Goal: Task Accomplishment & Management: Complete application form

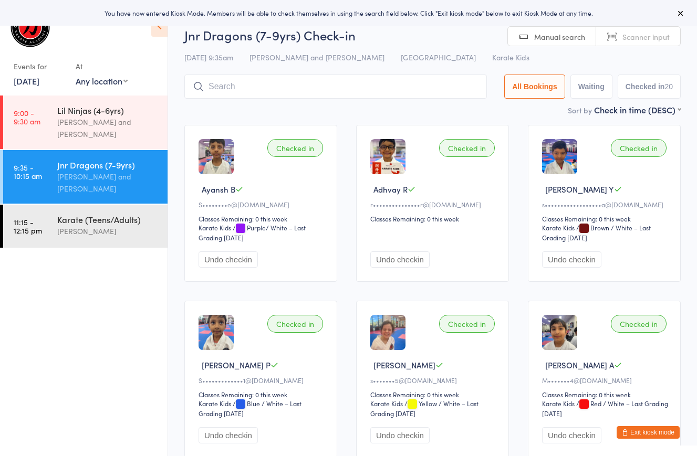
click at [162, 36] on icon at bounding box center [159, 26] width 16 height 22
click at [159, 29] on icon at bounding box center [159, 26] width 16 height 22
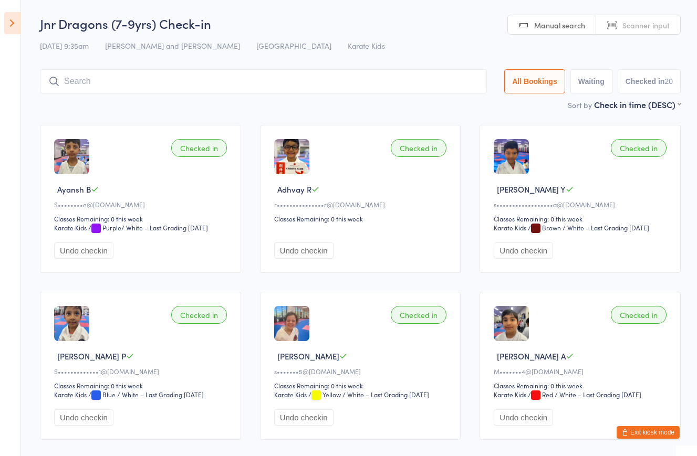
click at [7, 24] on icon at bounding box center [12, 23] width 16 height 22
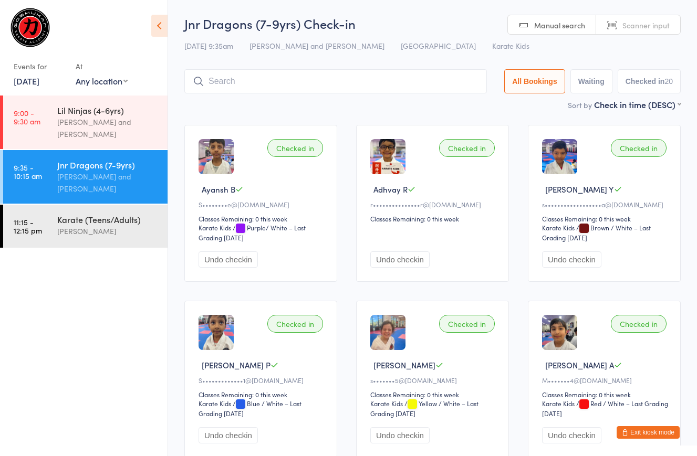
click at [160, 23] on icon at bounding box center [159, 26] width 16 height 22
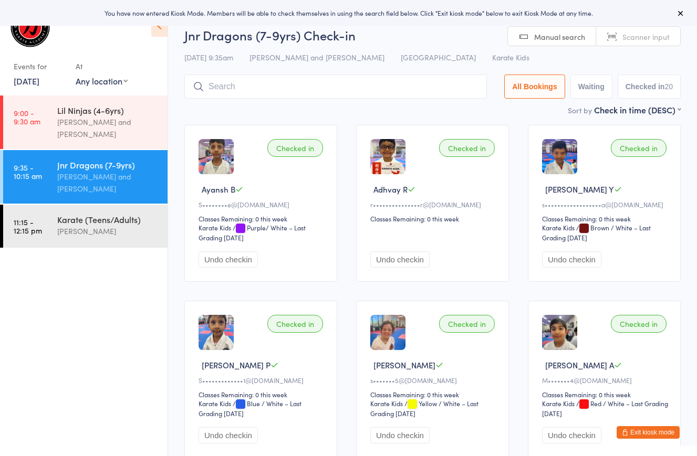
click at [681, 11] on icon at bounding box center [680, 13] width 8 height 8
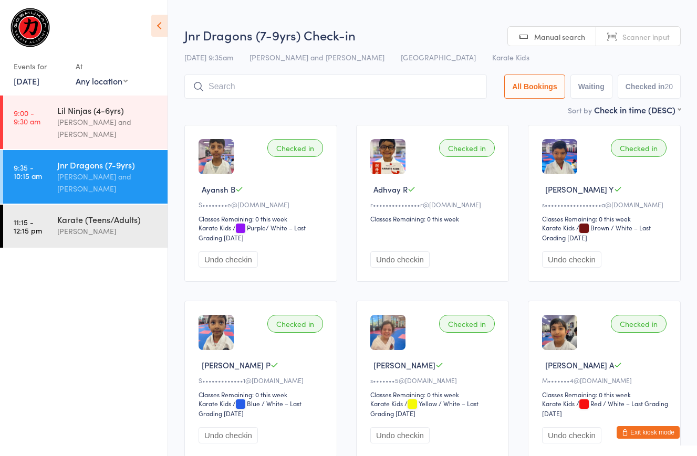
click at [159, 23] on icon at bounding box center [159, 26] width 16 height 22
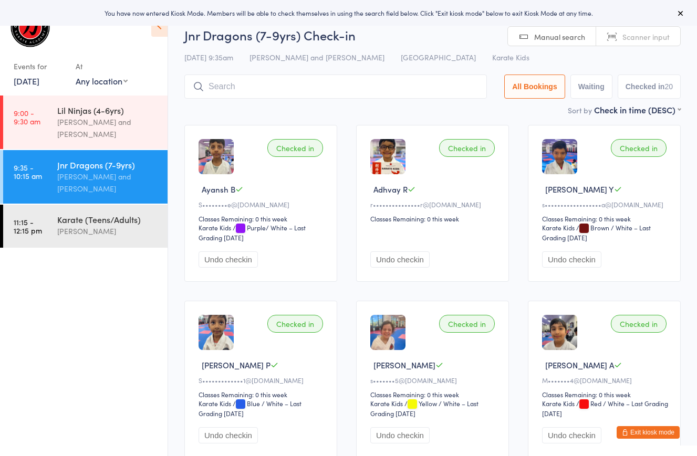
click at [684, 10] on icon at bounding box center [680, 13] width 8 height 8
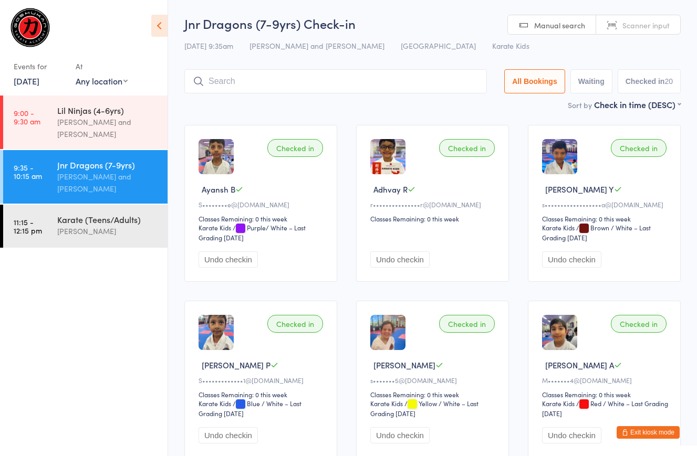
click at [159, 27] on icon at bounding box center [159, 26] width 16 height 22
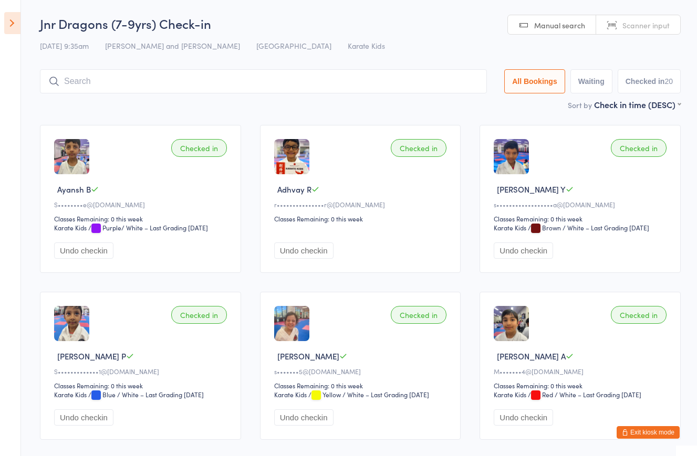
click at [5, 27] on icon at bounding box center [12, 23] width 16 height 22
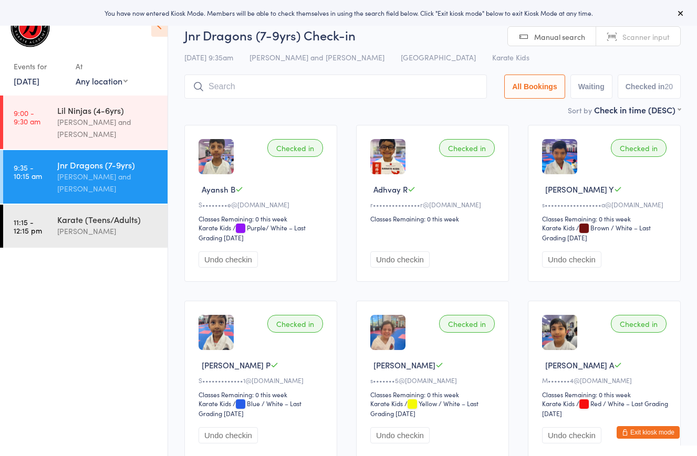
click at [647, 431] on button "Exit kiosk mode" at bounding box center [647, 432] width 63 height 13
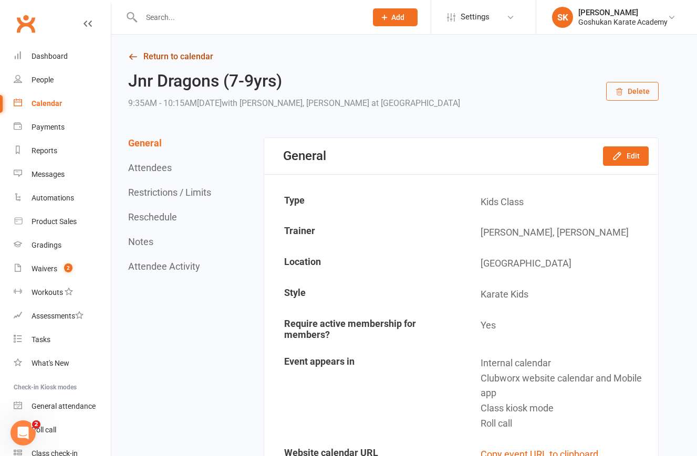
click at [161, 57] on link "Return to calendar" at bounding box center [393, 56] width 530 height 15
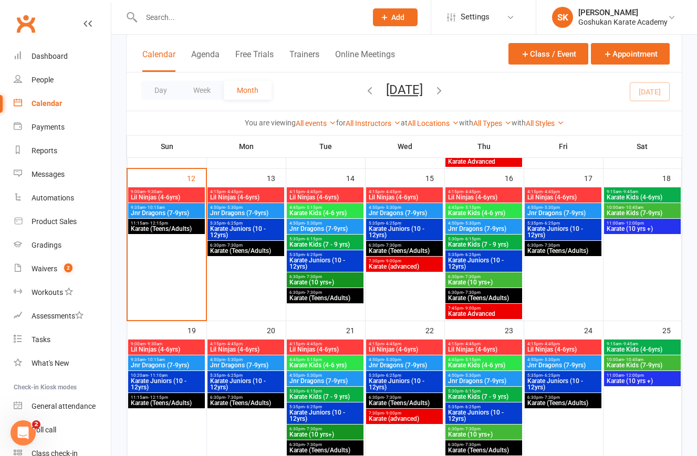
scroll to position [364, 0]
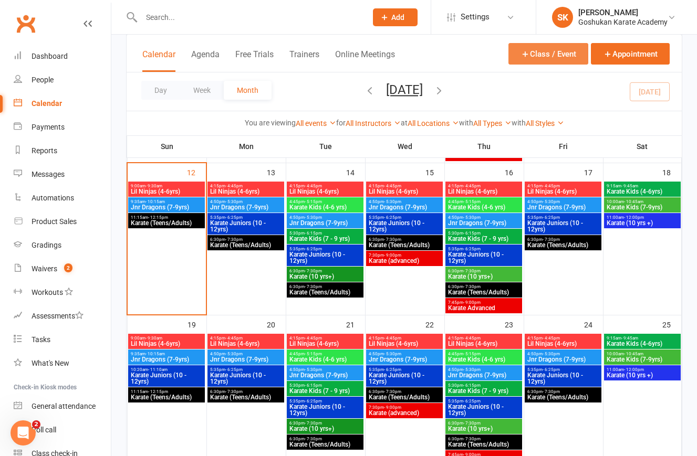
click at [541, 51] on button "Class / Event" at bounding box center [548, 54] width 80 height 22
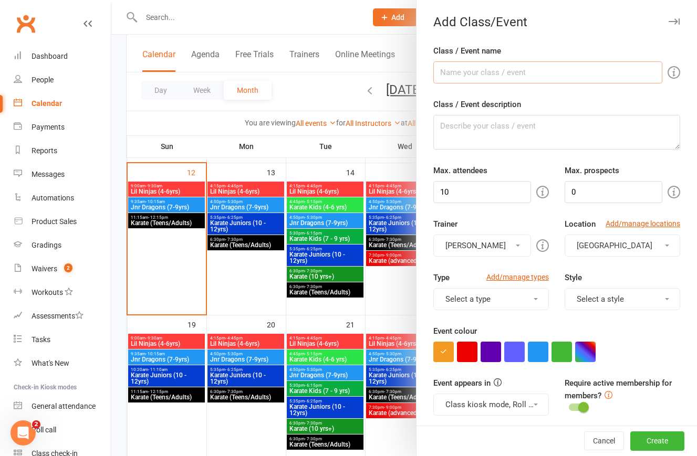
paste input "Karate Juniors (10 - 12yrs)"
type input "Karate Juniors (10 - 12yrs)"
click at [468, 193] on input "10" at bounding box center [482, 192] width 98 height 22
drag, startPoint x: 468, startPoint y: 193, endPoint x: 425, endPoint y: 193, distance: 43.1
click at [425, 193] on div "Max. attendees 10" at bounding box center [490, 183] width 131 height 39
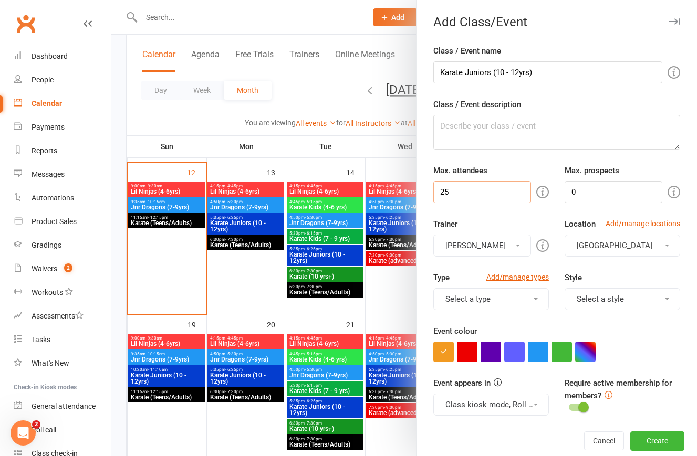
type input "25"
click at [496, 247] on button "[PERSON_NAME]" at bounding box center [482, 246] width 98 height 22
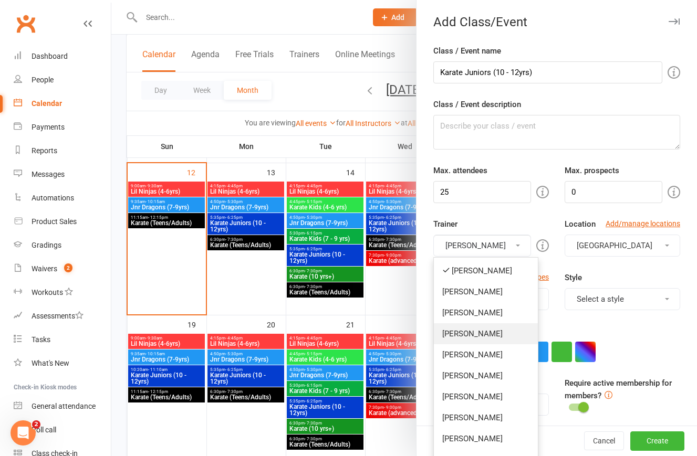
click at [453, 337] on link "[PERSON_NAME]" at bounding box center [486, 333] width 104 height 21
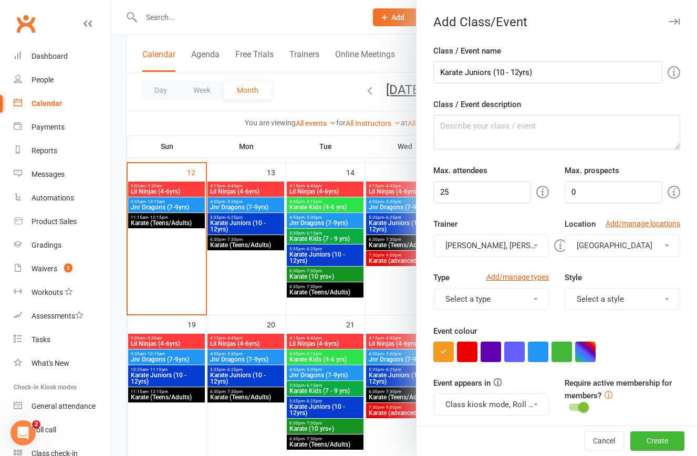
click at [604, 239] on button "[GEOGRAPHIC_DATA]" at bounding box center [622, 246] width 116 height 22
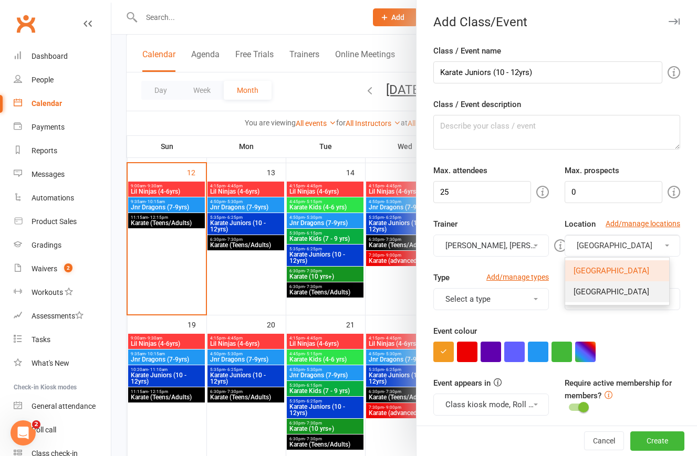
click at [581, 290] on span "[GEOGRAPHIC_DATA]" at bounding box center [611, 291] width 76 height 9
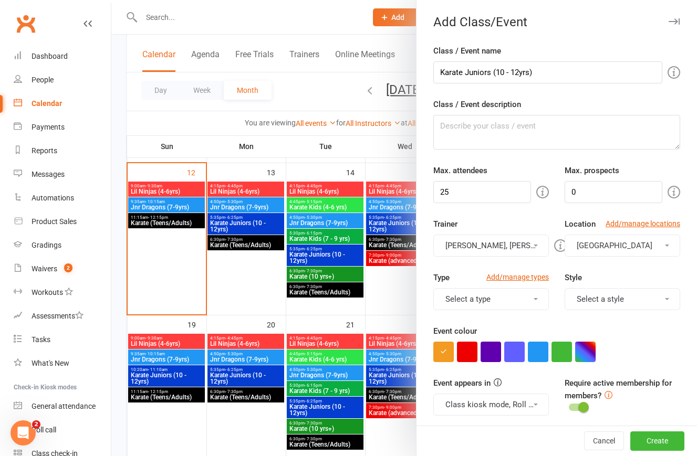
click at [481, 298] on button "Select a type" at bounding box center [491, 299] width 116 height 22
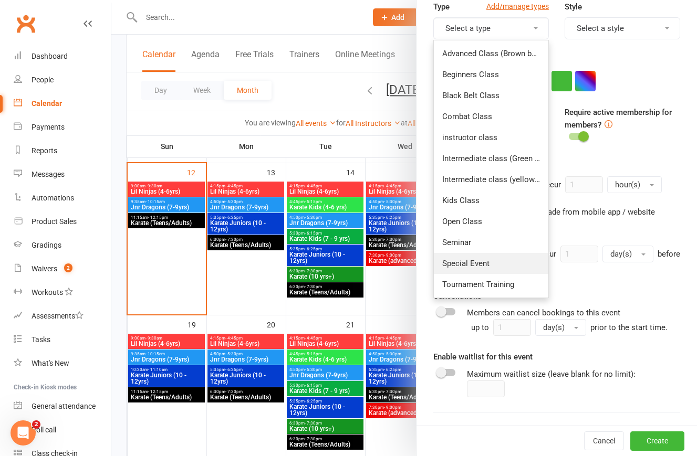
scroll to position [238, 0]
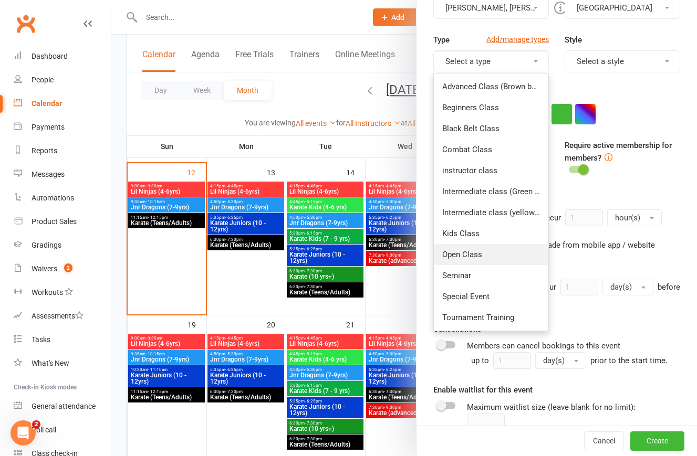
click at [458, 253] on link "Open Class" at bounding box center [491, 254] width 114 height 21
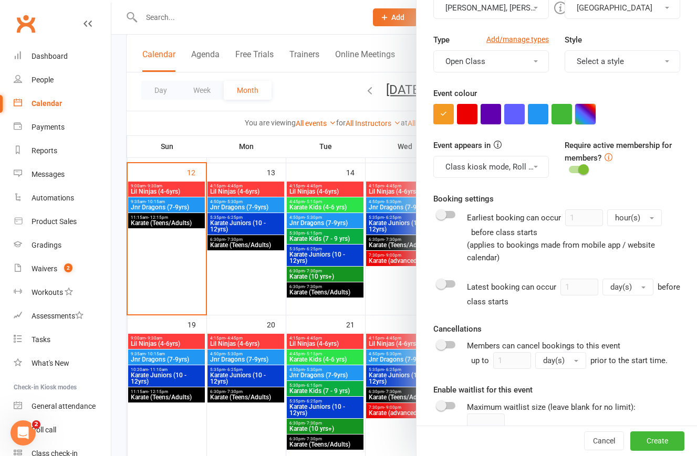
click at [584, 114] on button "button" at bounding box center [585, 114] width 20 height 20
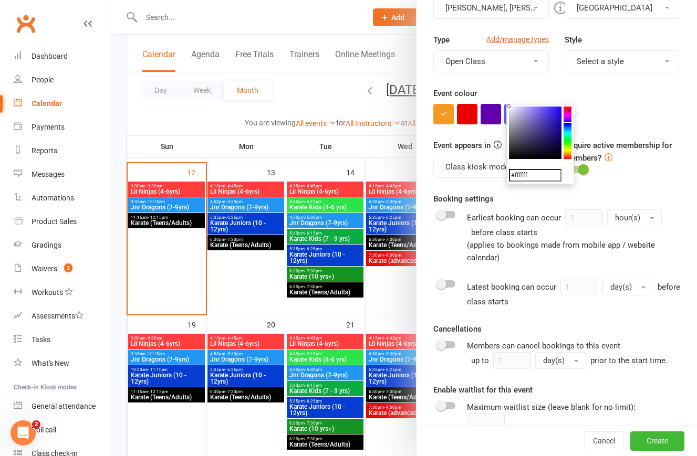
click at [568, 124] on colorpicker-hue at bounding box center [567, 133] width 8 height 53
type input "#000afc"
drag, startPoint x: 555, startPoint y: 107, endPoint x: 563, endPoint y: 107, distance: 7.4
click at [563, 107] on div "#000afc ×" at bounding box center [540, 144] width 68 height 80
click at [605, 183] on div "Event appears in Class kiosk mode, Roll call, Clubworx website calendar and Mob…" at bounding box center [556, 166] width 263 height 54
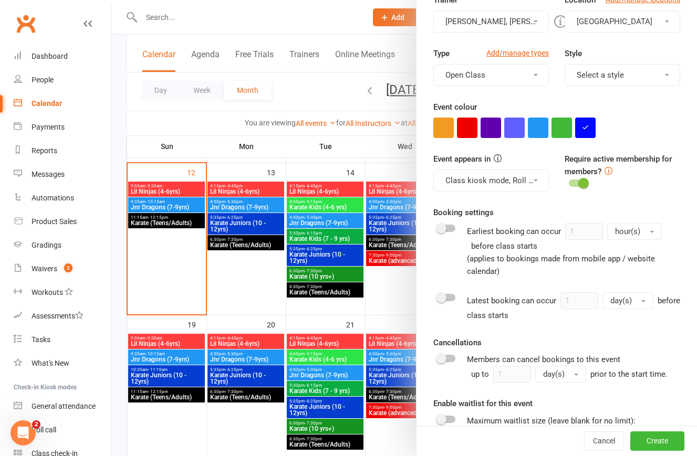
scroll to position [203, 0]
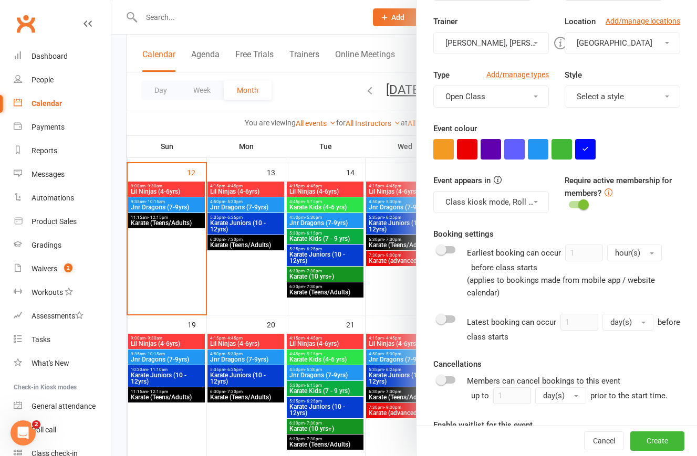
click at [585, 106] on button "Select a style" at bounding box center [622, 97] width 116 height 22
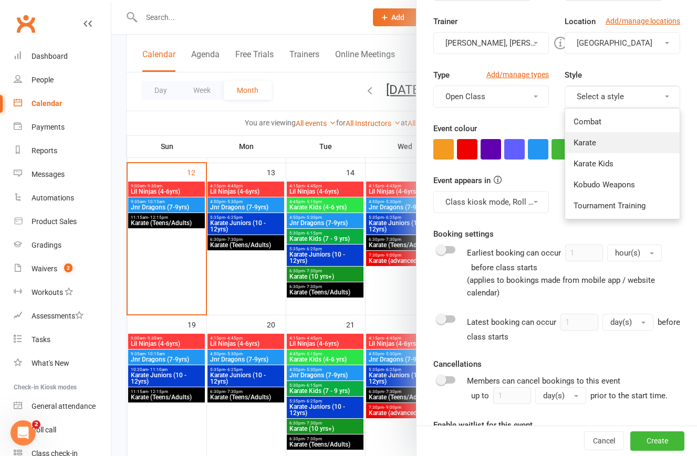
click at [583, 140] on link "Karate" at bounding box center [622, 142] width 114 height 21
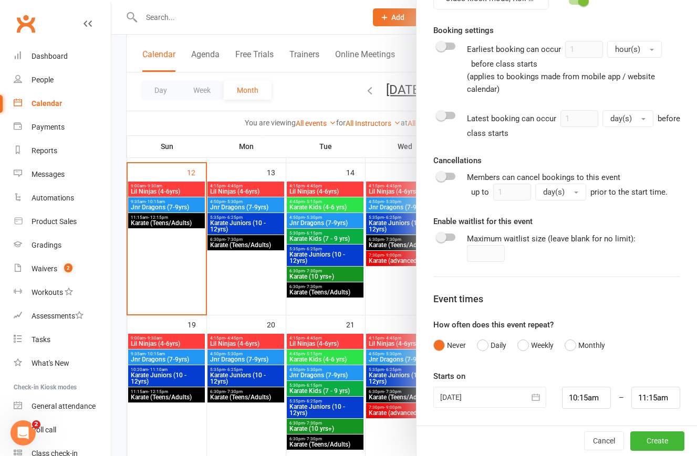
scroll to position [405, 0]
click at [523, 344] on button "Weekly" at bounding box center [535, 347] width 36 height 20
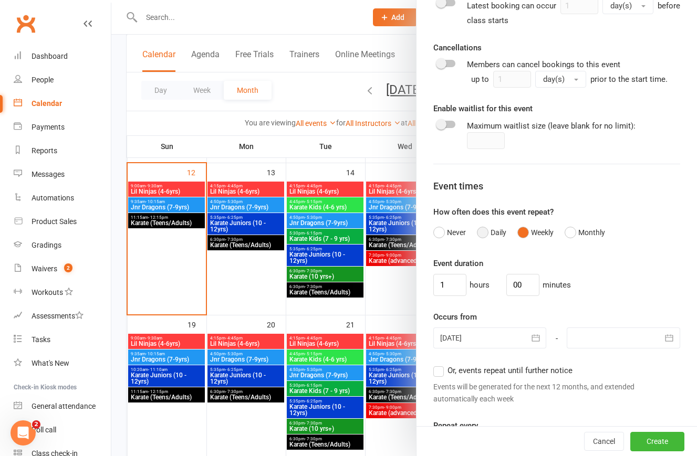
scroll to position [592, 0]
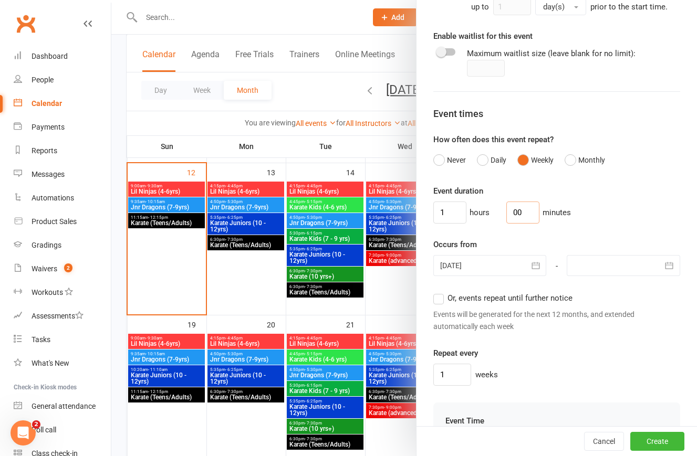
click at [520, 212] on input "00" at bounding box center [522, 213] width 33 height 22
type input "0"
type input "50"
click at [443, 214] on input "1" at bounding box center [449, 213] width 33 height 22
click at [548, 236] on div "Event duration hours 50 minutes Occurs from [DATE] [DATE] Sun Mon Tue Wed Thu F…" at bounding box center [556, 285] width 247 height 201
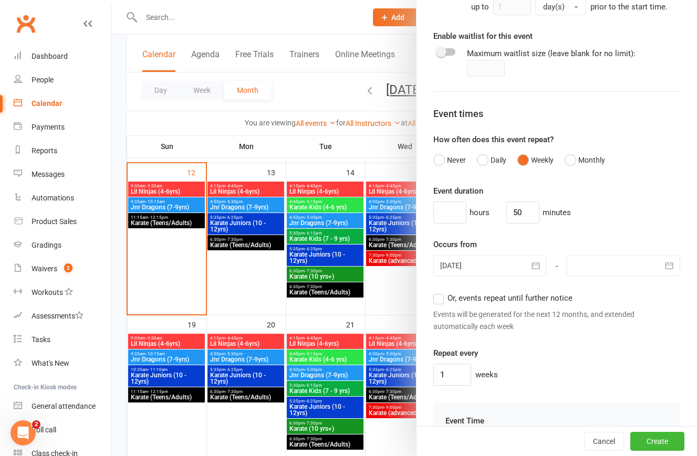
click at [475, 265] on div at bounding box center [489, 265] width 113 height 21
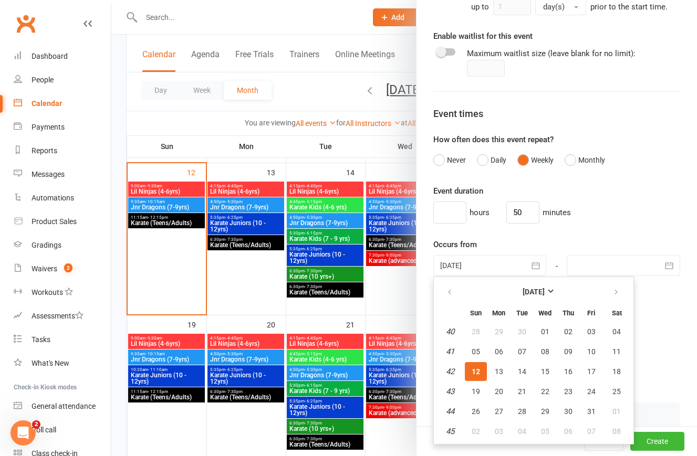
click at [475, 373] on span "12" at bounding box center [475, 372] width 8 height 8
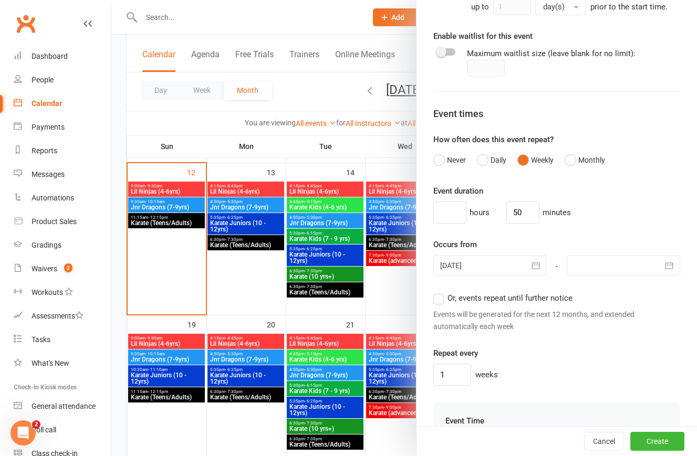
click at [440, 299] on label "Or, events repeat until further notice" at bounding box center [502, 298] width 139 height 13
click at [440, 292] on input "Or, events repeat until further notice" at bounding box center [436, 292] width 7 height 0
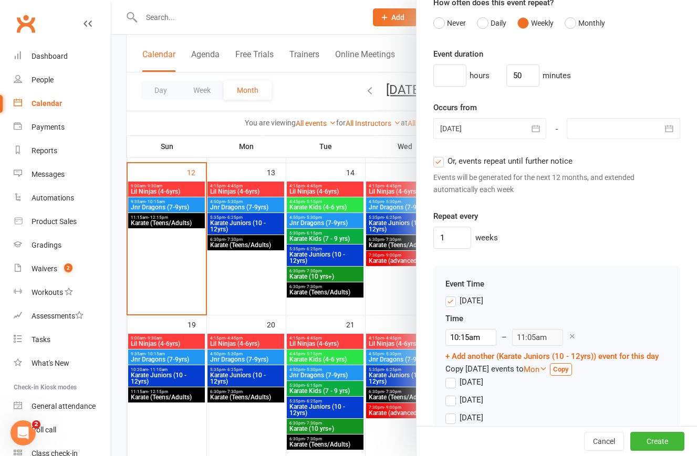
scroll to position [761, 0]
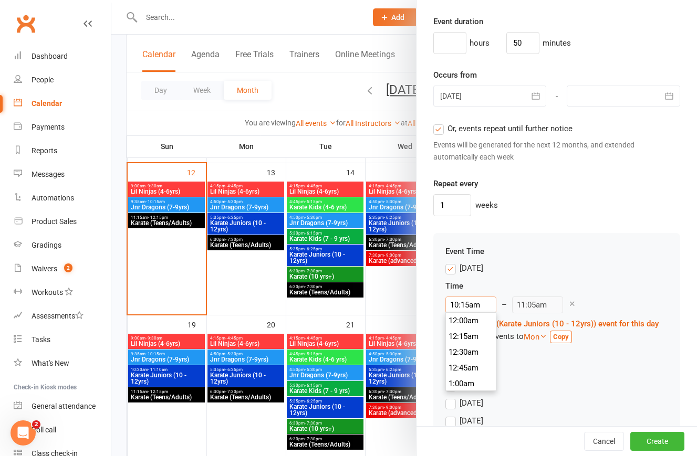
click at [481, 304] on input "10:15am" at bounding box center [470, 305] width 51 height 17
type input "10:"
type input "10:50am"
type input "10:2"
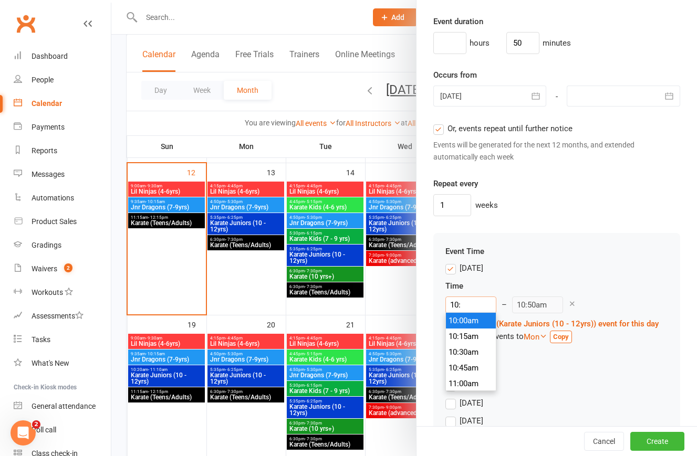
type input "11:05am"
type input "10:20"
type input "11:10am"
type input "10:20am"
click at [601, 276] on div "[DATE] Time 10:20am 12:00am 12:15am 12:30am 12:45am 1:00am 1:15am 1:30am 1:45am…" at bounding box center [556, 302] width 223 height 81
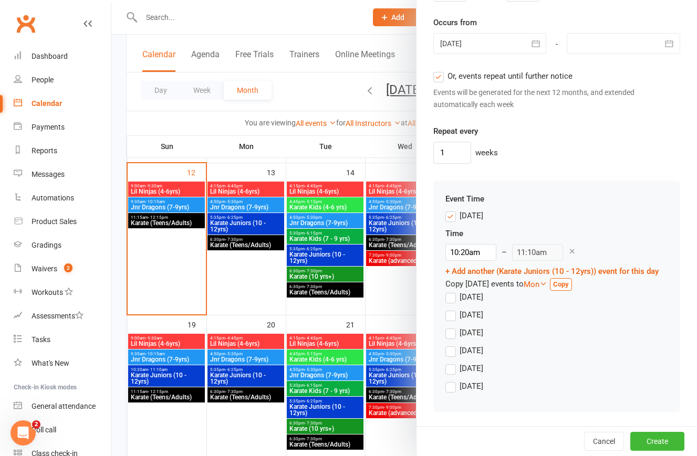
scroll to position [813, 0]
click at [657, 441] on button "Create" at bounding box center [657, 441] width 54 height 19
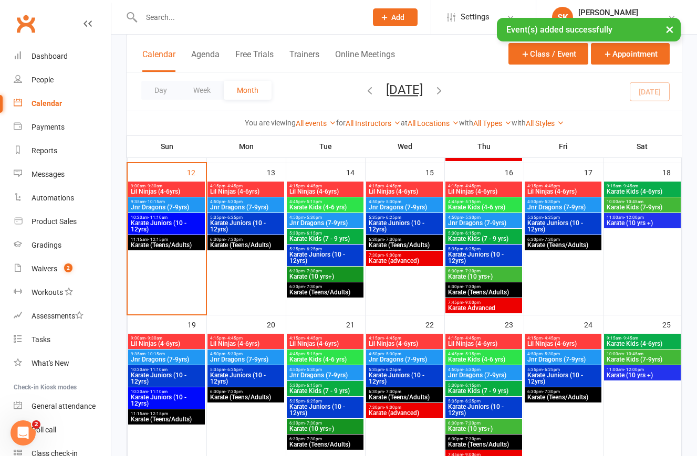
click at [170, 225] on span "Karate Juniors (10 - 12yrs)" at bounding box center [166, 226] width 72 height 13
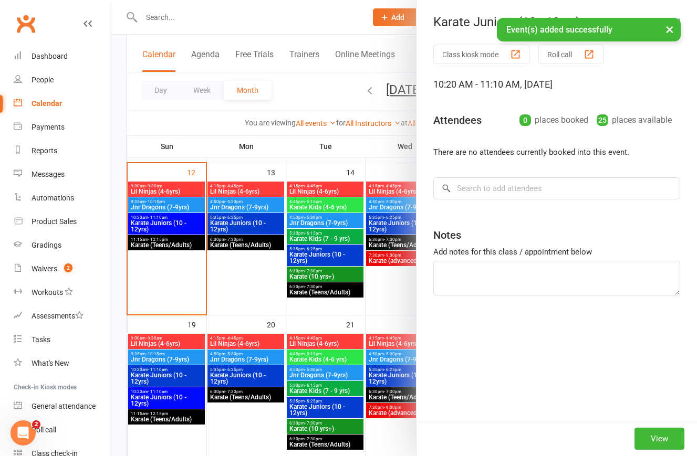
click at [170, 225] on div at bounding box center [403, 228] width 585 height 456
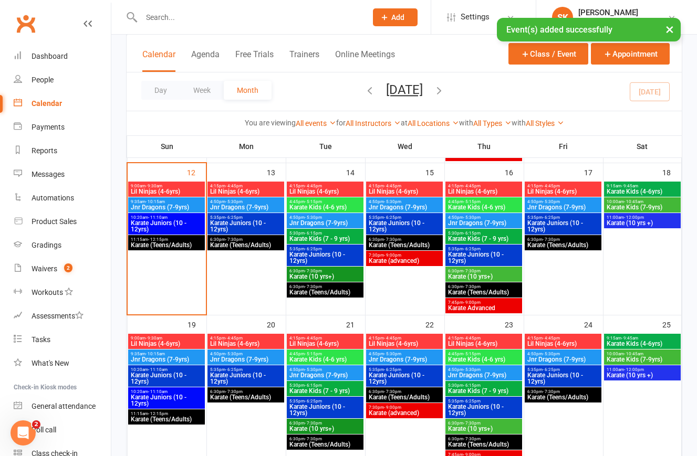
click at [170, 225] on span "Karate Juniors (10 - 12yrs)" at bounding box center [166, 226] width 72 height 13
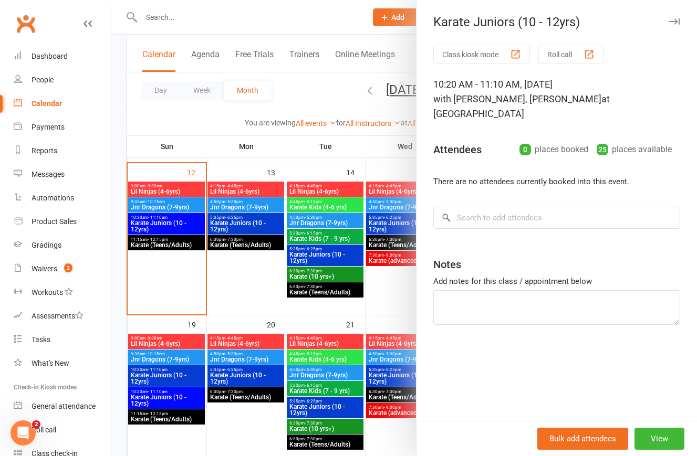
click at [152, 221] on div at bounding box center [403, 228] width 585 height 456
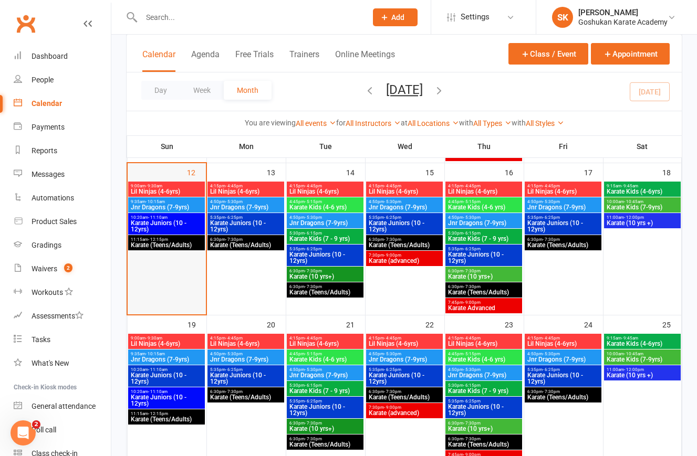
click at [179, 283] on div at bounding box center [167, 248] width 76 height 132
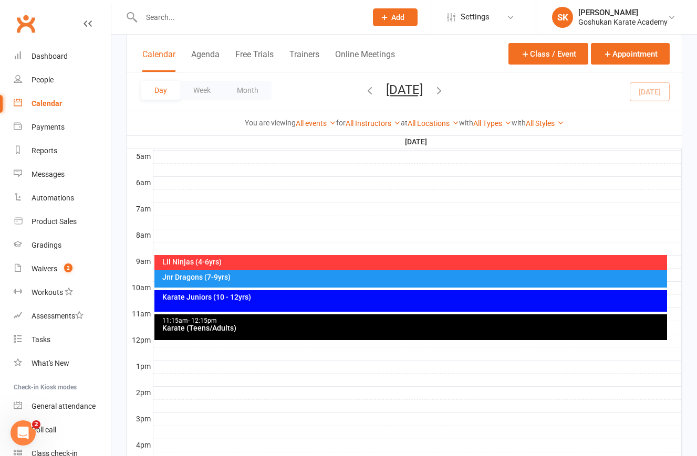
scroll to position [0, 0]
click at [43, 54] on div "Dashboard" at bounding box center [50, 56] width 36 height 8
